Goal: Transaction & Acquisition: Purchase product/service

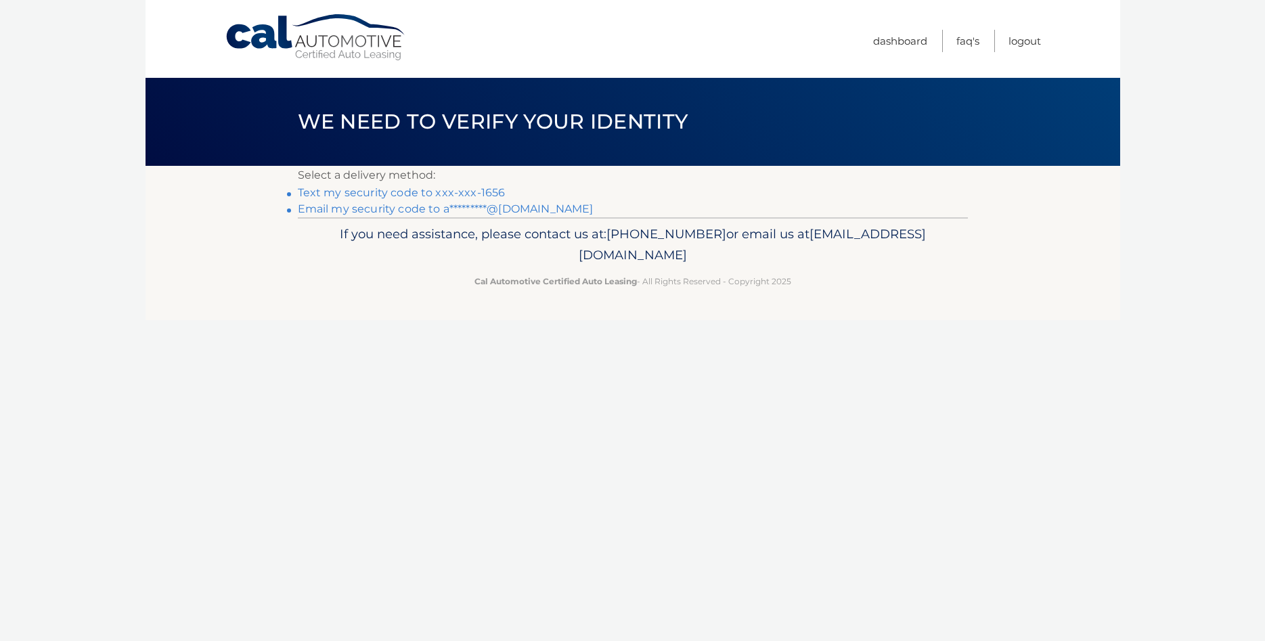
click at [489, 190] on link "Text my security code to xxx-xxx-1656" at bounding box center [402, 192] width 208 height 13
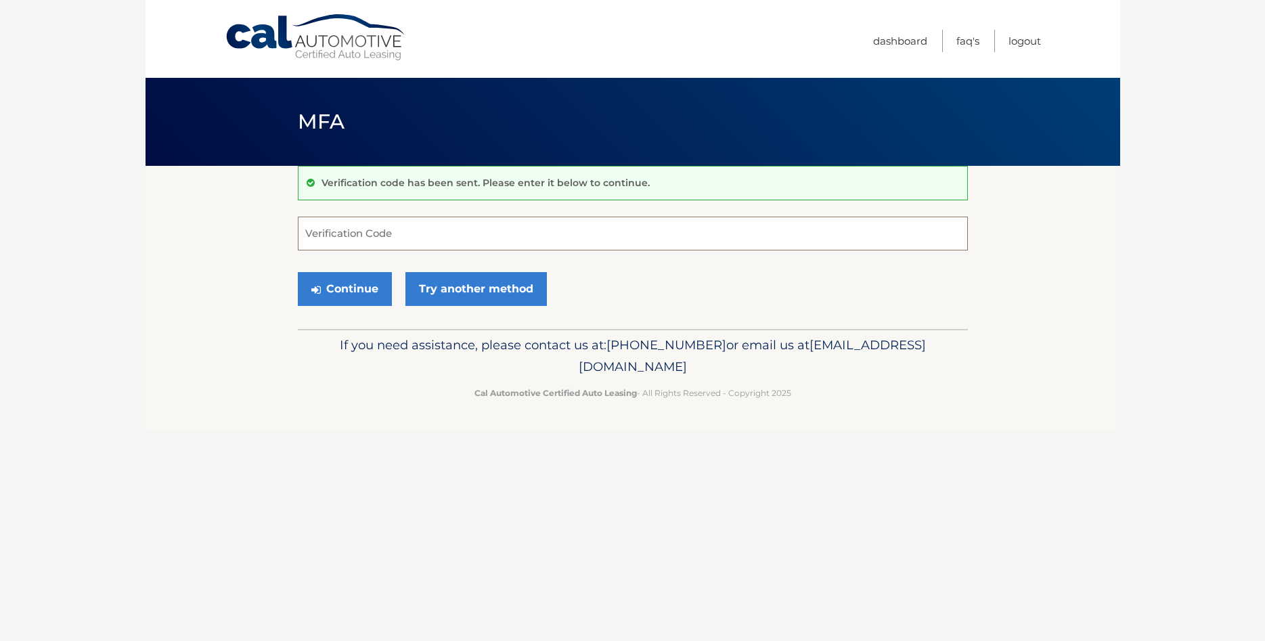
click at [503, 232] on input "Verification Code" at bounding box center [633, 234] width 670 height 34
type input "667481"
click at [368, 296] on button "Continue" at bounding box center [345, 289] width 94 height 34
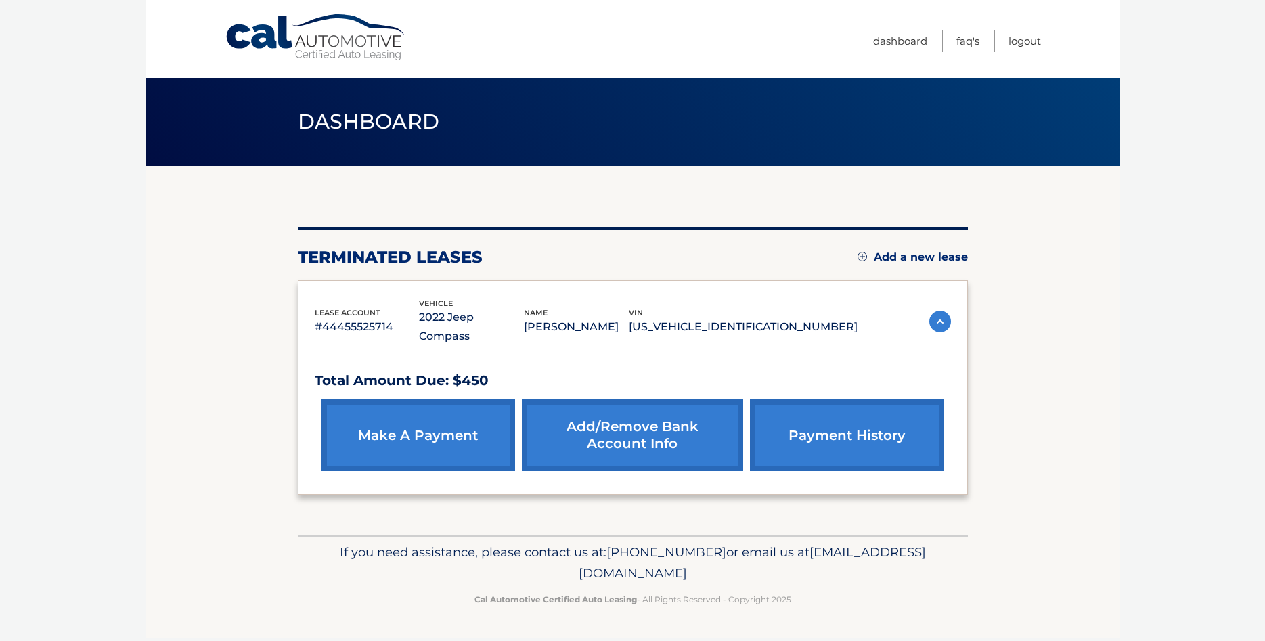
click at [468, 418] on link "make a payment" at bounding box center [419, 435] width 194 height 72
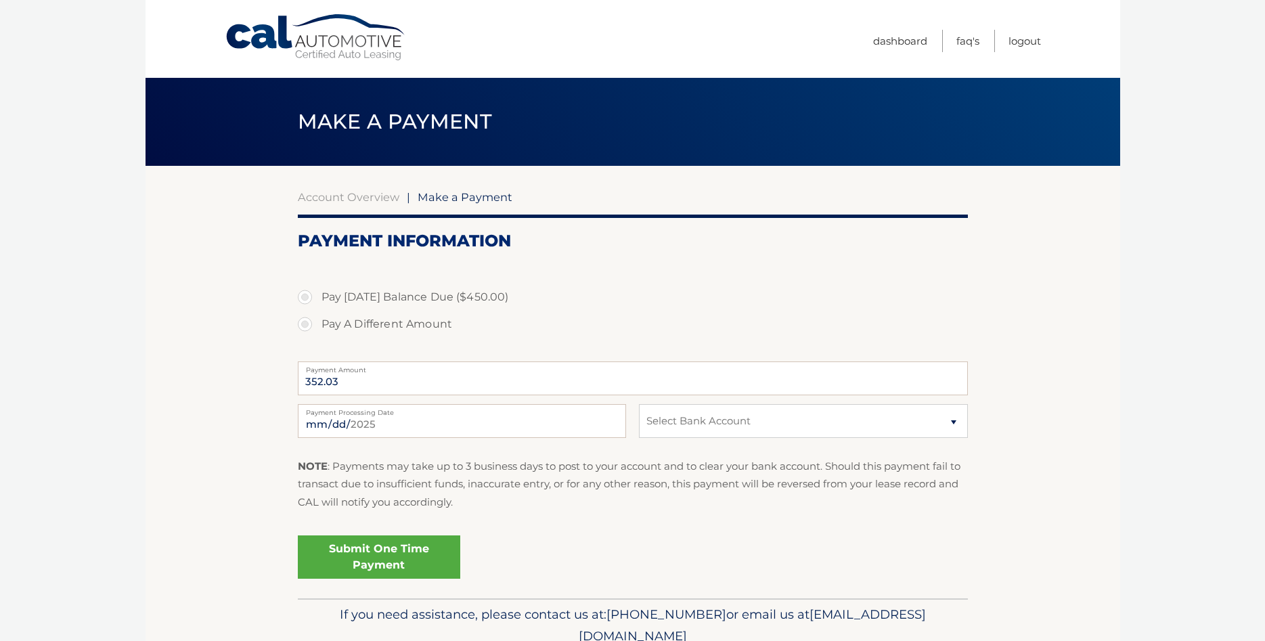
click at [307, 297] on label "Pay Today's Balance Due ($450.00)" at bounding box center [633, 297] width 670 height 27
click at [307, 297] on input "Pay Today's Balance Due ($450.00)" at bounding box center [310, 295] width 14 height 22
radio input "true"
type input "450.00"
click at [639, 404] on select "Select Bank Account Checking CITIZENS BANK, NATIONAL ASSOCIATION *****6736 Chec…" at bounding box center [803, 421] width 328 height 34
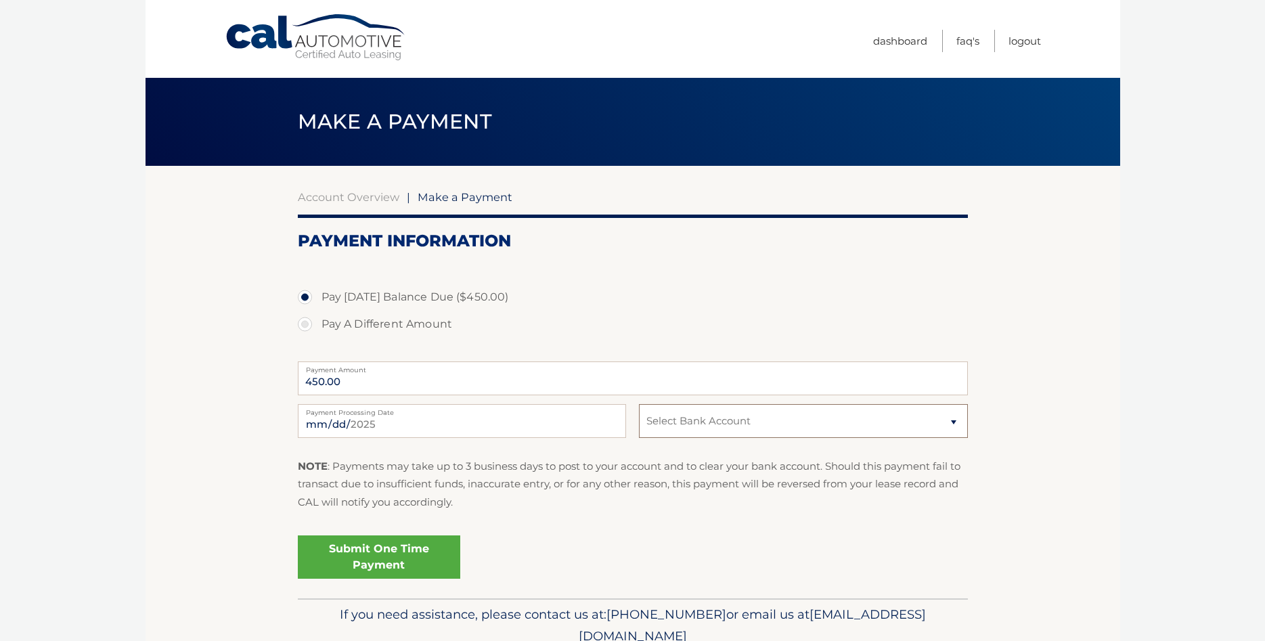
select select "YjkyOTYyMDEtMGExMy00MmQ0LWJiZmQtMzBlMTA5ZWY1N2Mx"
click option "Checking HUNTINGTON NATIONAL BANK *****6267" at bounding box center [0, 0] width 0 height 0
click at [407, 558] on link "Submit One Time Payment" at bounding box center [379, 557] width 163 height 43
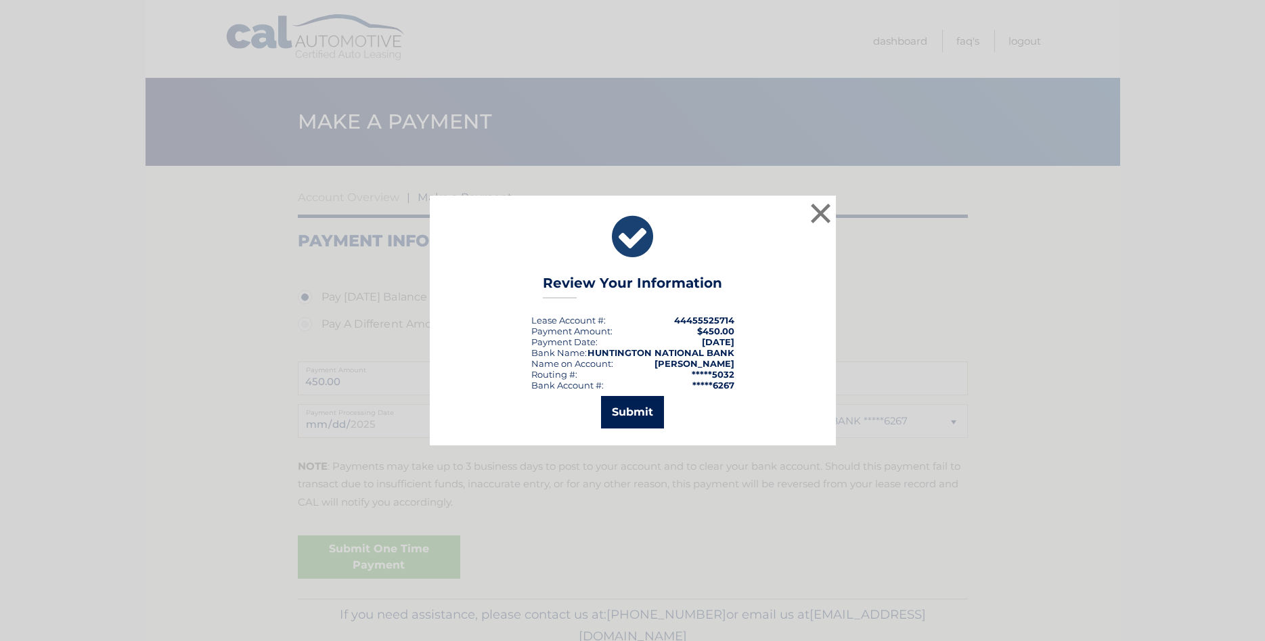
click at [642, 414] on button "Submit" at bounding box center [632, 412] width 63 height 33
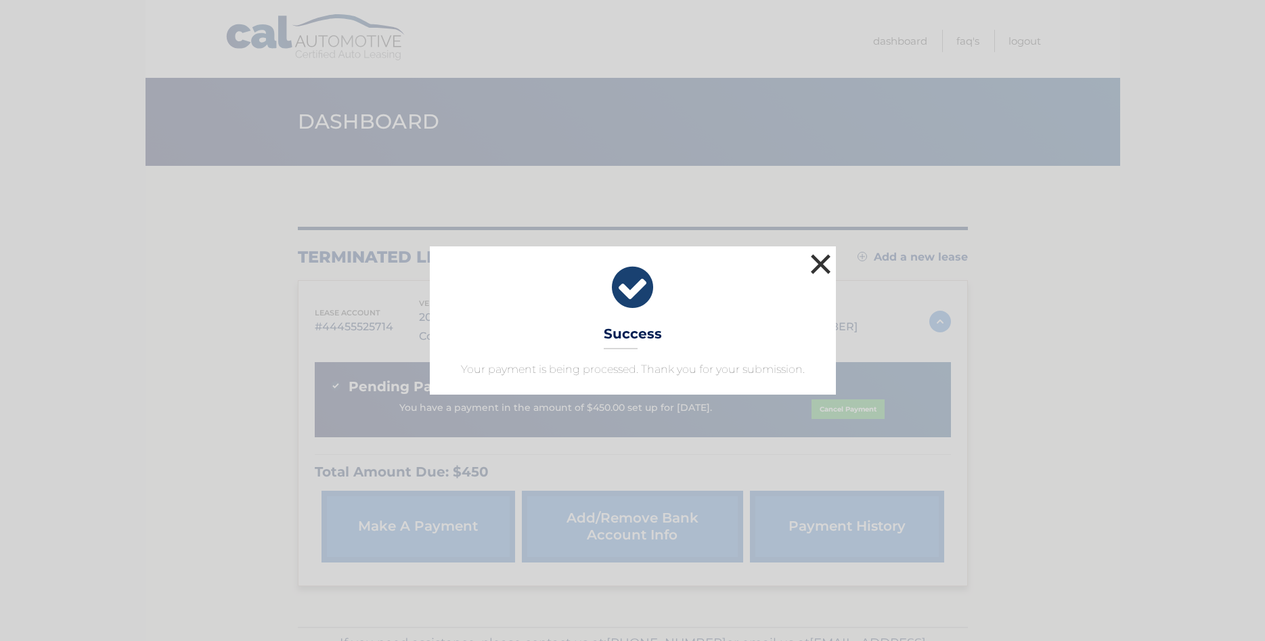
click at [818, 263] on button "×" at bounding box center [821, 264] width 27 height 27
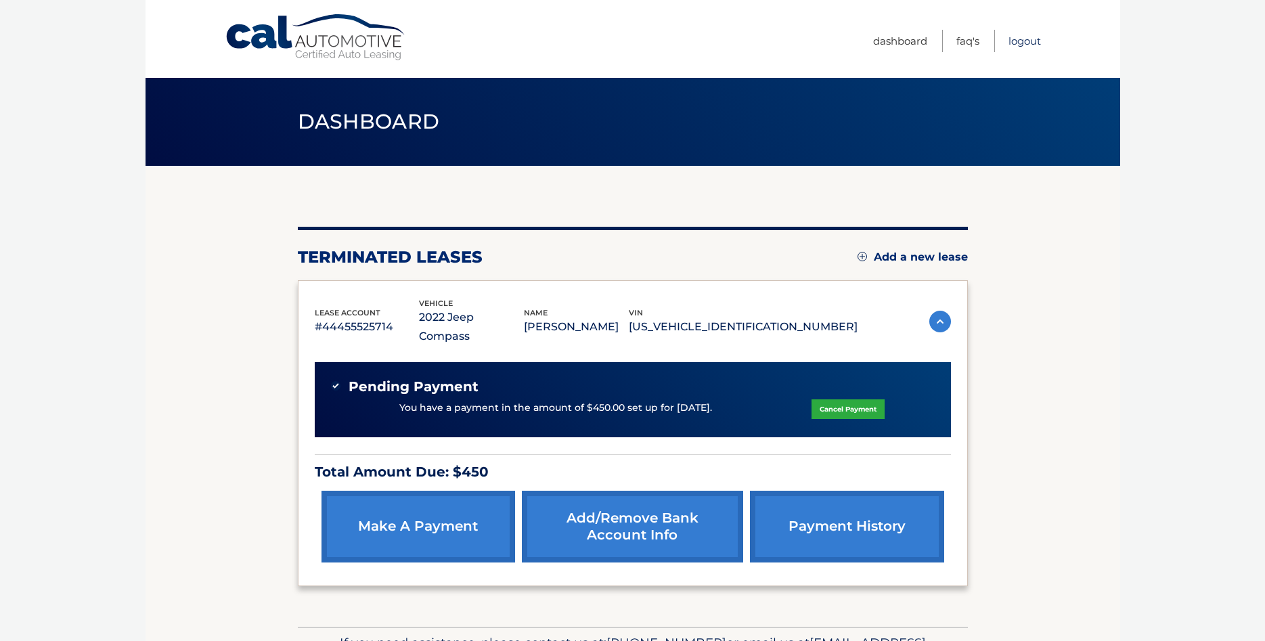
click at [1018, 40] on link "Logout" at bounding box center [1025, 41] width 33 height 22
